Goal: Check status: Check status

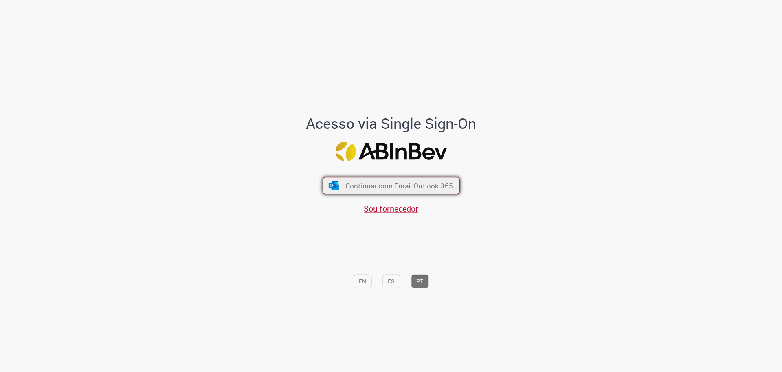
click at [359, 182] on span "Continuar com Email Outlook 365" at bounding box center [399, 185] width 108 height 9
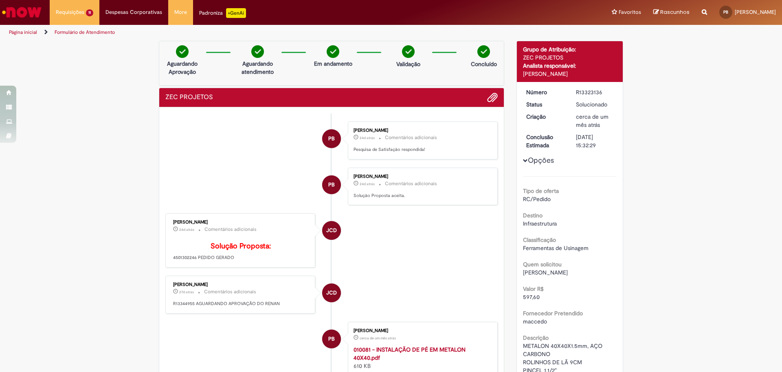
drag, startPoint x: 423, startPoint y: 13, endPoint x: 378, endPoint y: 66, distance: 69.7
click at [349, 0] on html "Pular para o conteúdo da página Requisições 11 Exibir Todas as Solicitações ZEC…" at bounding box center [391, 186] width 782 height 372
click at [92, 15] on li "Requisições 11 Exibir Todas as Solicitações ZEC PROJETOS 18h atrás 18 horas atr…" at bounding box center [75, 12] width 50 height 24
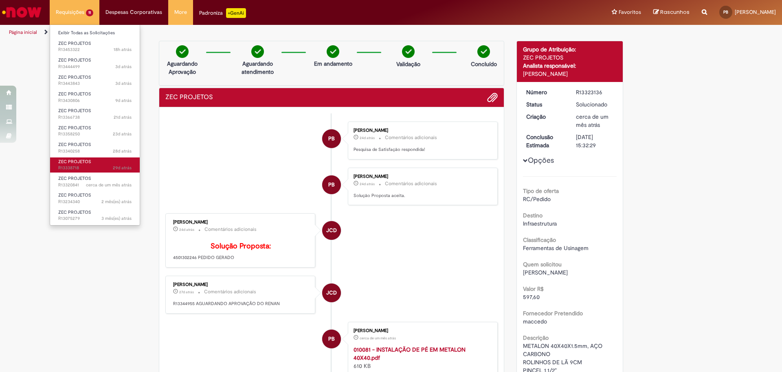
click at [108, 169] on span "29d atrás 29 dias atrás R13338718" at bounding box center [94, 168] width 73 height 7
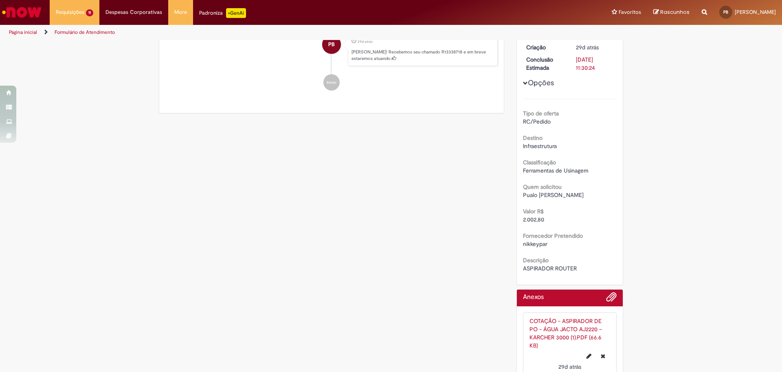
scroll to position [138, 0]
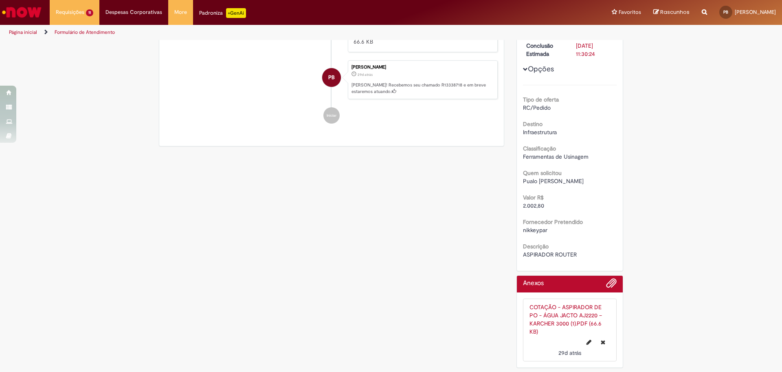
click at [564, 309] on link "COTAÇÃO - ASPIRADOR DE PO - ÁGUA JACTO AJ2220 – KARCHER 3000 (1).PDF (66.6 KB)" at bounding box center [566, 319] width 73 height 32
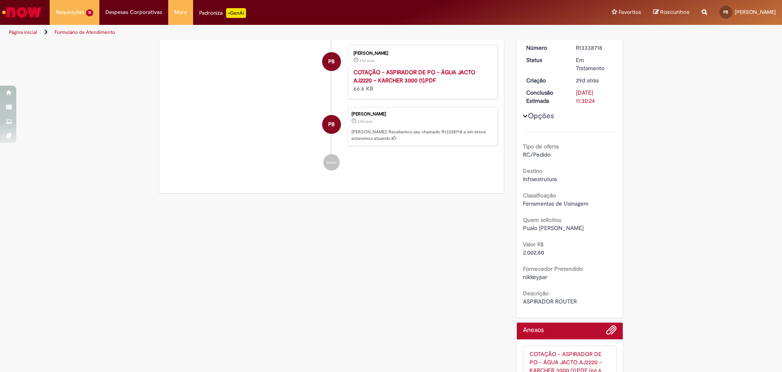
scroll to position [0, 0]
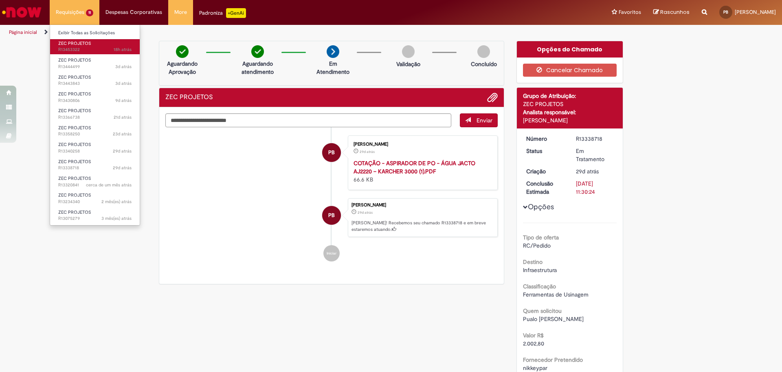
click at [93, 46] on span "18h atrás 18 horas atrás R13453322" at bounding box center [94, 49] width 73 height 7
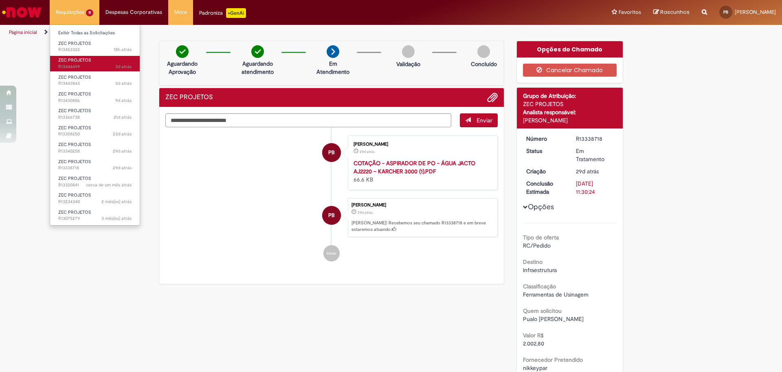
click at [95, 63] on link "ZEC PROJETOS 3d atrás 3 dias atrás R13444499" at bounding box center [95, 63] width 90 height 15
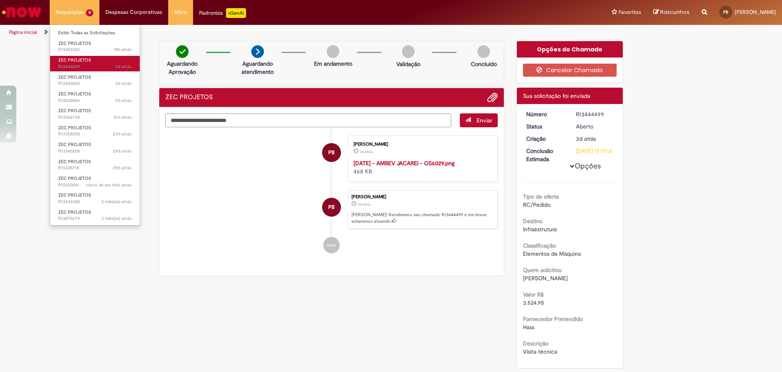
click at [93, 56] on link "ZEC PROJETOS 3d atrás 3 dias atrás R13444499" at bounding box center [95, 63] width 90 height 15
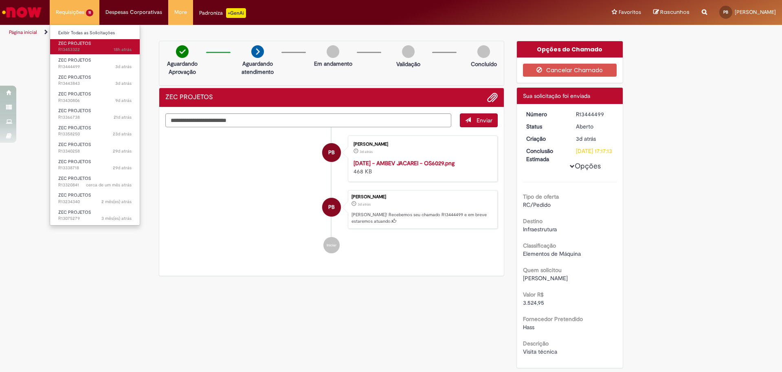
click at [94, 49] on span "18h atrás 18 horas atrás R13453322" at bounding box center [94, 49] width 73 height 7
click at [94, 50] on span "18h atrás 18 horas atrás R13453322" at bounding box center [94, 49] width 73 height 7
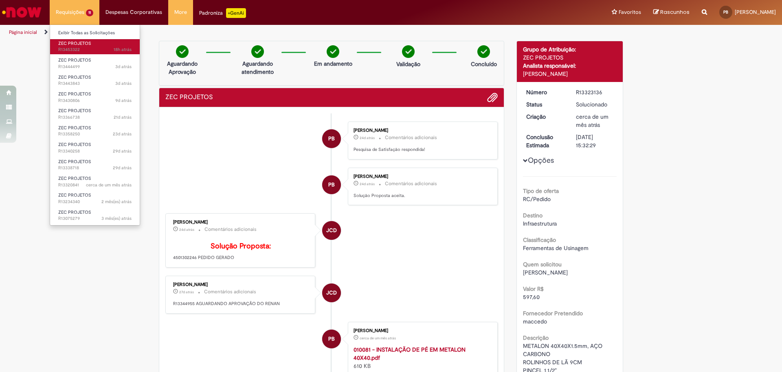
click at [84, 47] on span "18h atrás 18 horas atrás R13453322" at bounding box center [94, 49] width 73 height 7
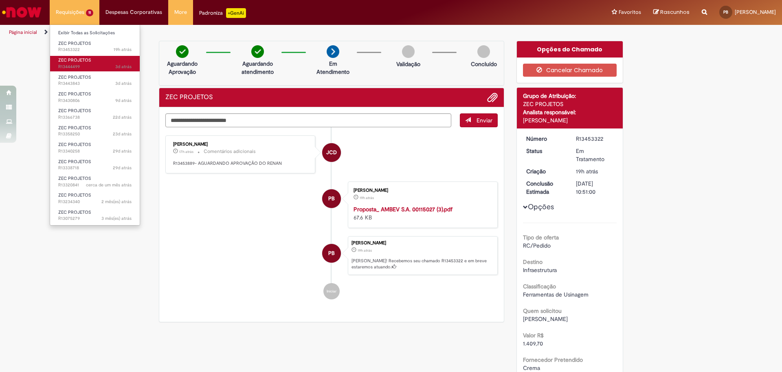
click at [94, 67] on span "3d atrás 3 dias atrás R13444499" at bounding box center [94, 67] width 73 height 7
click at [95, 67] on span "3d atrás 3 dias atrás R13444499" at bounding box center [94, 67] width 73 height 7
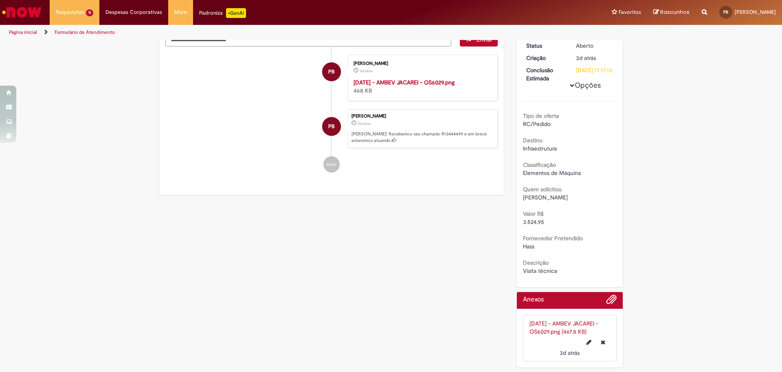
scroll to position [153, 0]
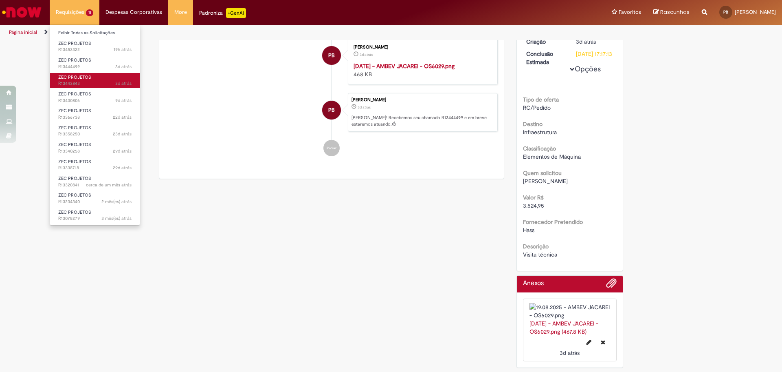
click at [97, 82] on span "3d atrás 3 dias atrás R13443843" at bounding box center [94, 83] width 73 height 7
